Goal: Task Accomplishment & Management: Manage account settings

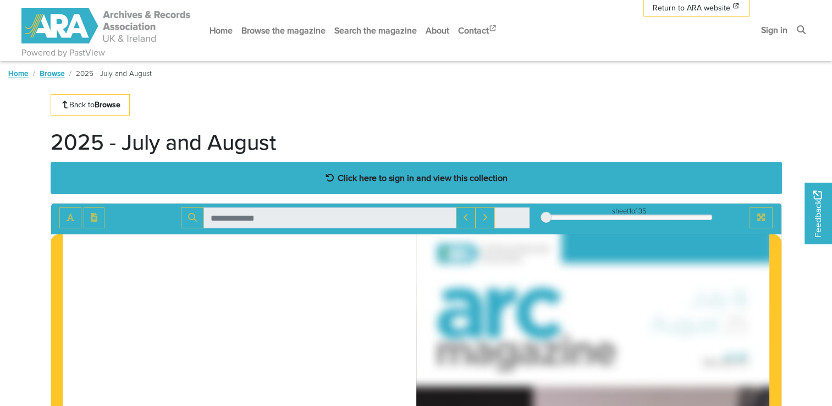
click at [331, 175] on icon at bounding box center [330, 178] width 8 height 8
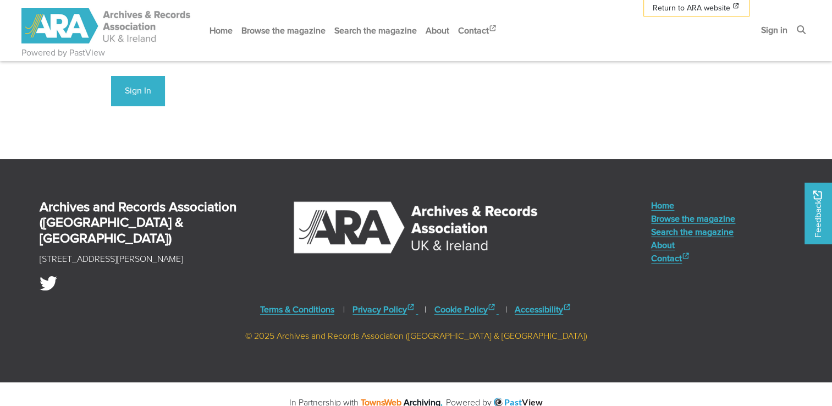
scroll to position [18, 0]
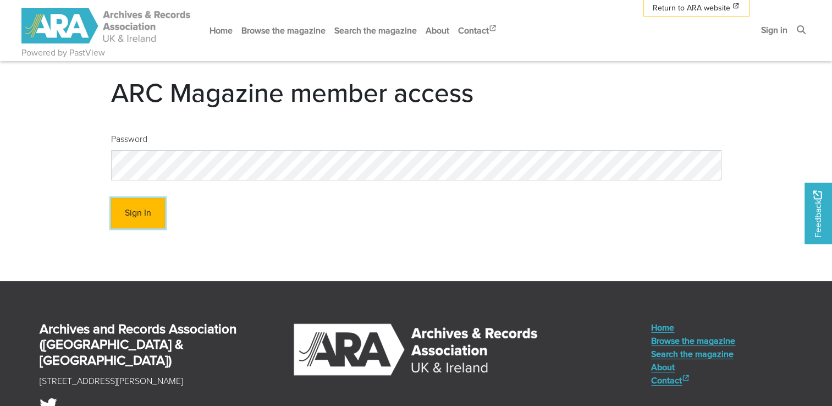
click at [142, 212] on button "Sign In" at bounding box center [138, 213] width 54 height 30
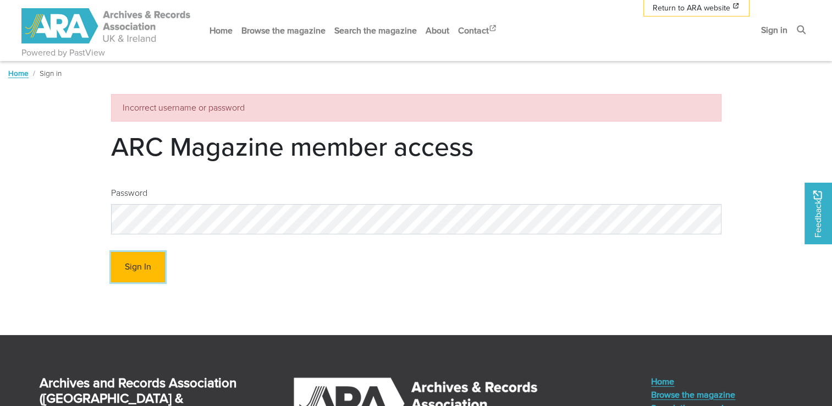
click at [147, 272] on button "Sign In" at bounding box center [138, 267] width 54 height 30
click at [136, 267] on button "Sign In" at bounding box center [138, 267] width 54 height 30
click at [157, 268] on button "Sign In" at bounding box center [138, 267] width 54 height 30
click at [135, 268] on button "Sign In" at bounding box center [138, 267] width 54 height 30
click at [140, 268] on button "Sign In" at bounding box center [138, 267] width 54 height 30
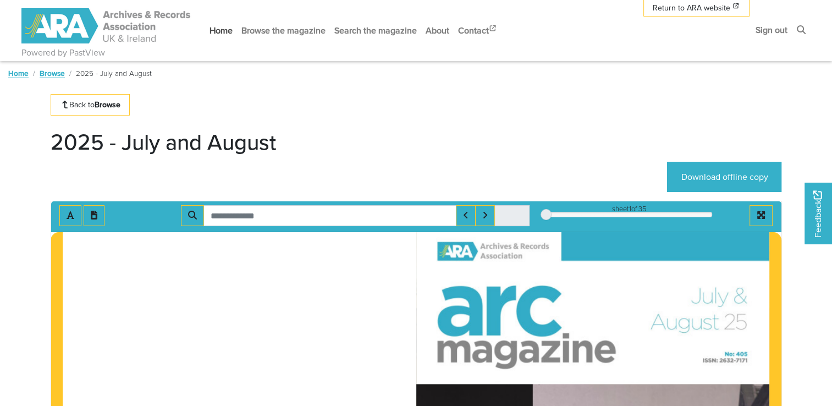
click at [218, 32] on link "Home" at bounding box center [221, 30] width 32 height 29
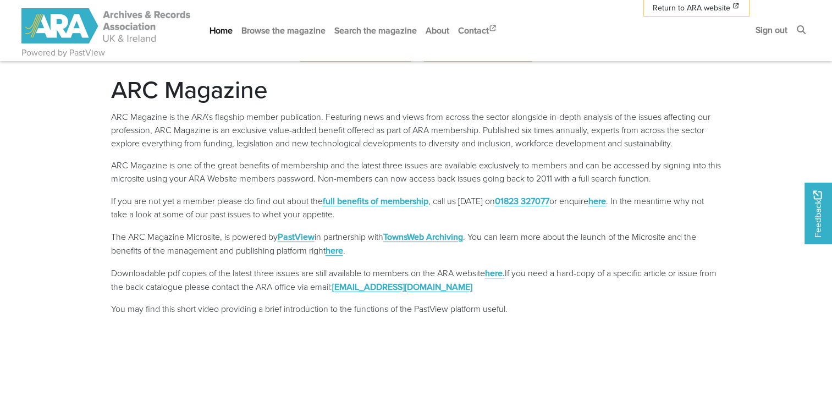
scroll to position [221, 0]
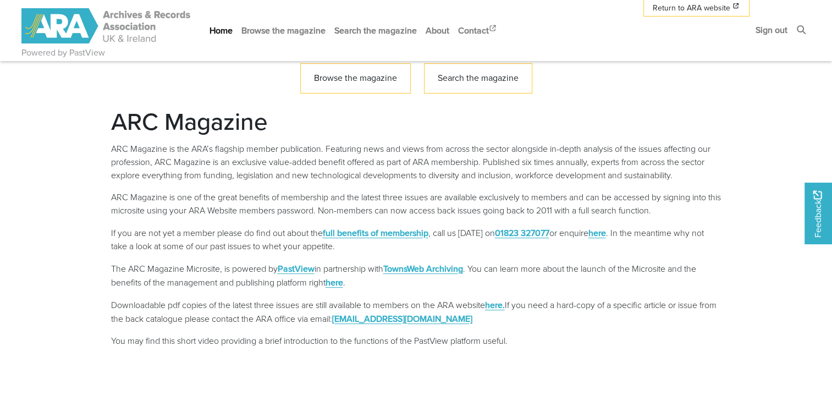
click at [226, 29] on link "Home" at bounding box center [221, 30] width 32 height 29
